Goal: Task Accomplishment & Management: Use online tool/utility

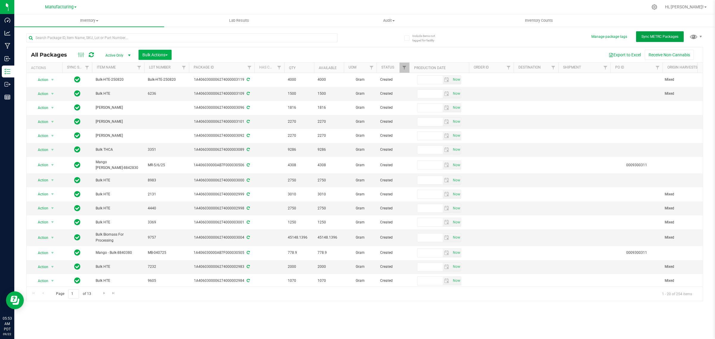
click at [662, 37] on span "Sync METRC Packages" at bounding box center [659, 37] width 37 height 4
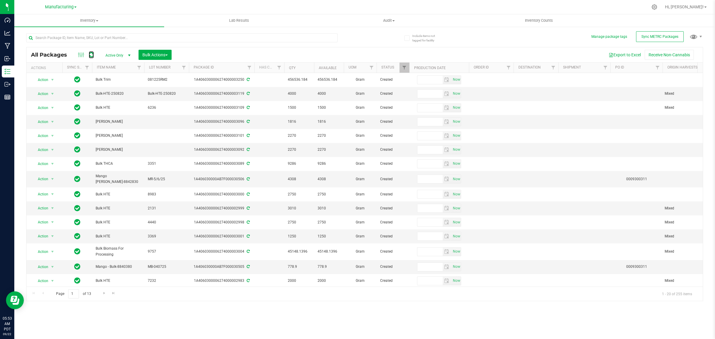
click at [91, 57] on icon at bounding box center [91, 55] width 5 height 6
click at [89, 56] on icon at bounding box center [91, 55] width 5 height 6
click at [660, 37] on span "Sync METRC Packages" at bounding box center [659, 37] width 37 height 4
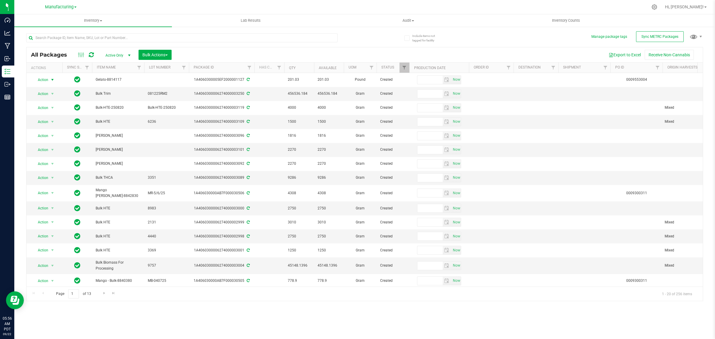
click at [52, 79] on span "select" at bounding box center [52, 79] width 5 height 5
click at [51, 154] on li "Print package label" at bounding box center [52, 152] width 38 height 9
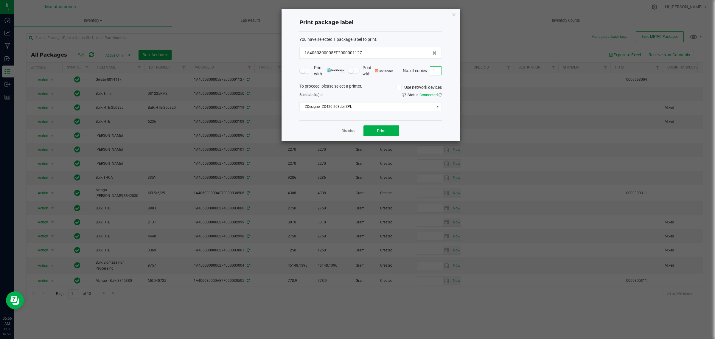
click at [437, 71] on input "1" at bounding box center [435, 71] width 11 height 8
type input "14"
click at [394, 133] on button "Print" at bounding box center [381, 130] width 36 height 11
click at [348, 134] on app-cancel-button "Dismiss" at bounding box center [348, 131] width 13 height 6
click at [348, 130] on link "Dismiss" at bounding box center [348, 130] width 13 height 5
